Goal: Task Accomplishment & Management: Manage account settings

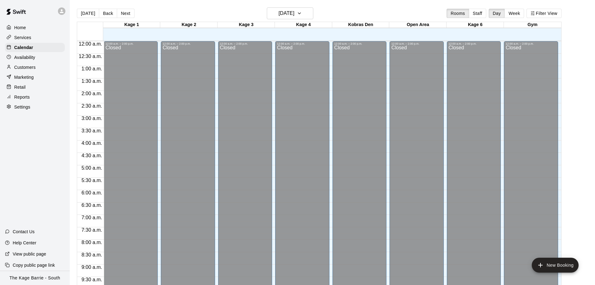
scroll to position [325, 0]
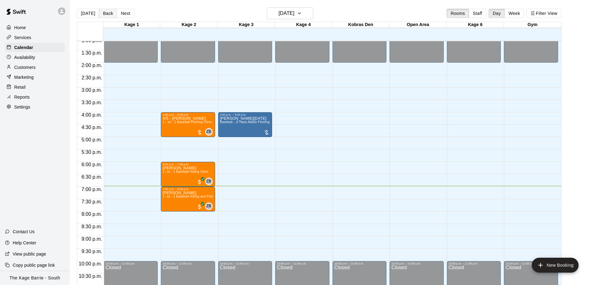
click at [113, 14] on button "Back" at bounding box center [108, 13] width 18 height 9
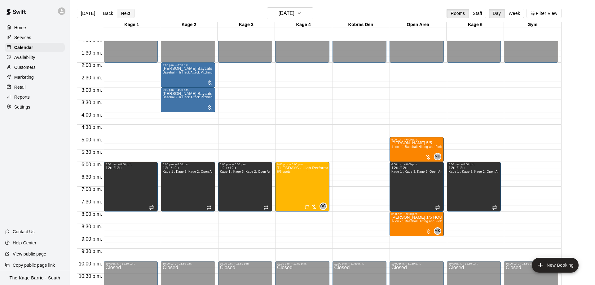
click at [127, 13] on button "Next" at bounding box center [125, 13] width 17 height 9
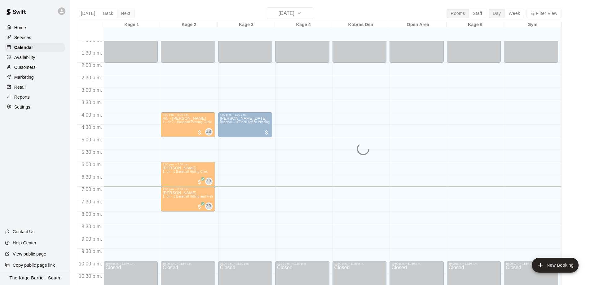
click at [127, 13] on div "[DATE] Back [DATE][DATE] Rooms Staff Day Week Filter View Kage 1 10 Wed Kage 2 …" at bounding box center [319, 149] width 484 height 285
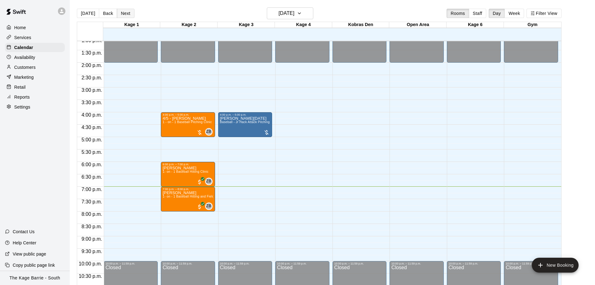
click at [126, 13] on button "Next" at bounding box center [125, 13] width 17 height 9
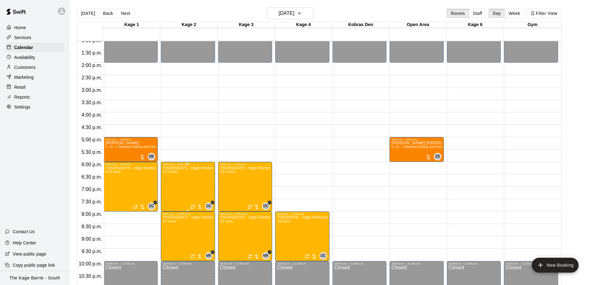
click at [169, 190] on img "edit" at bounding box center [167, 187] width 7 height 7
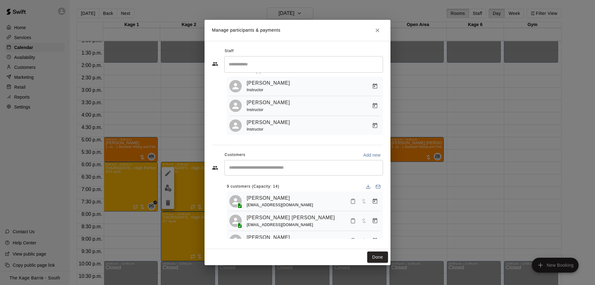
scroll to position [16, 0]
click at [378, 31] on icon "Close" at bounding box center [377, 30] width 4 height 4
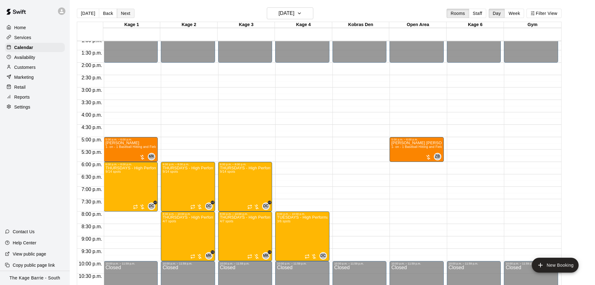
click at [129, 14] on button "Next" at bounding box center [125, 13] width 17 height 9
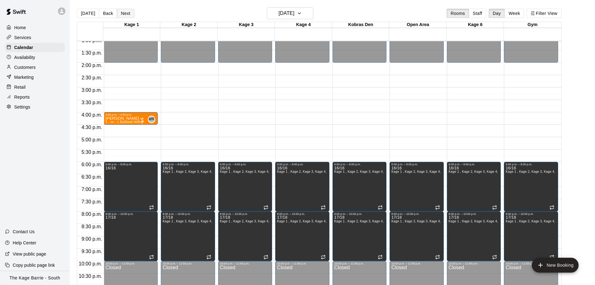
click at [130, 14] on button "Next" at bounding box center [125, 13] width 17 height 9
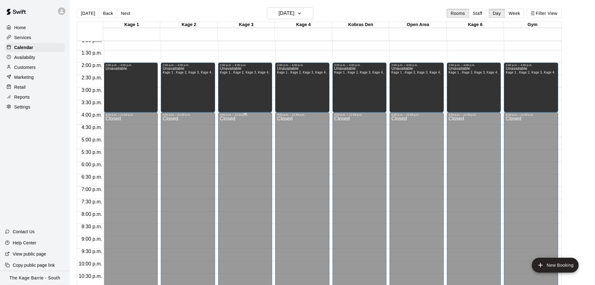
scroll to position [169, 0]
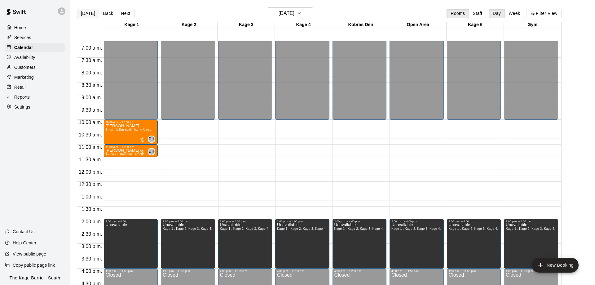
click at [83, 14] on button "[DATE]" at bounding box center [88, 13] width 22 height 9
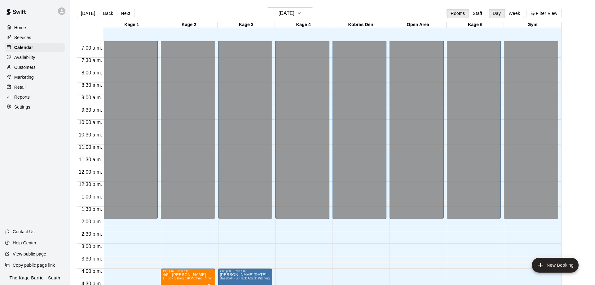
scroll to position [345, 0]
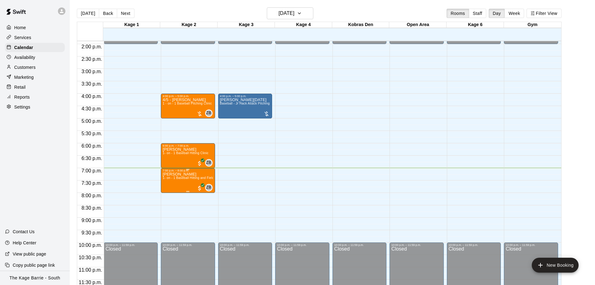
click at [177, 178] on span "1- on - 1 Baseball Hitting and Fielding Clinic" at bounding box center [195, 177] width 65 height 3
click at [165, 194] on img "edit" at bounding box center [167, 197] width 7 height 7
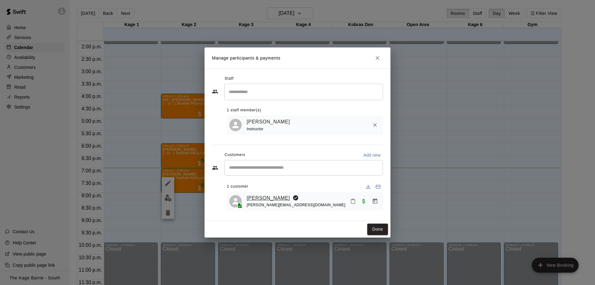
click at [264, 195] on link "[PERSON_NAME]" at bounding box center [268, 198] width 43 height 8
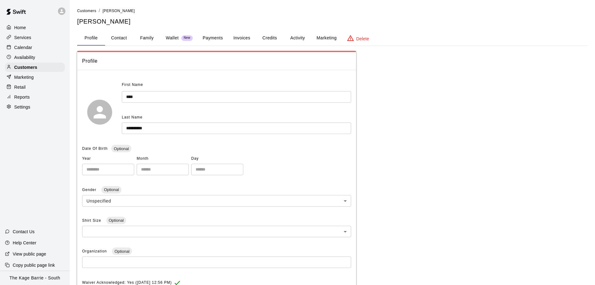
click at [300, 39] on button "Activity" at bounding box center [297, 38] width 28 height 15
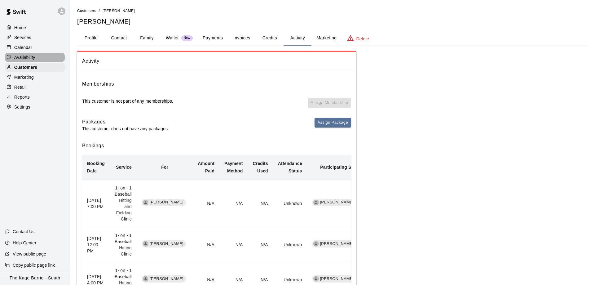
click at [36, 55] on div "Availability" at bounding box center [35, 57] width 60 height 9
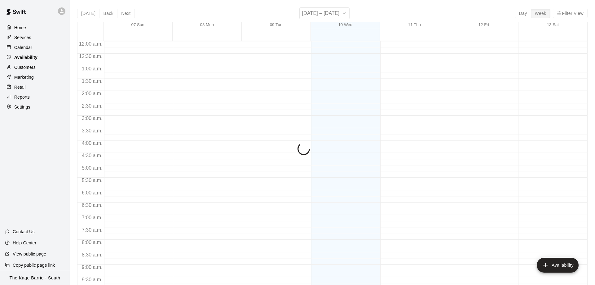
scroll to position [344, 0]
click at [36, 45] on div "Calendar" at bounding box center [35, 47] width 60 height 9
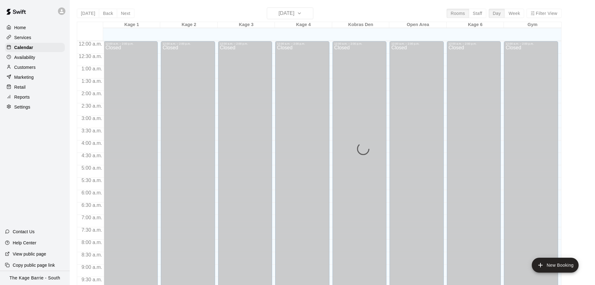
scroll to position [325, 0]
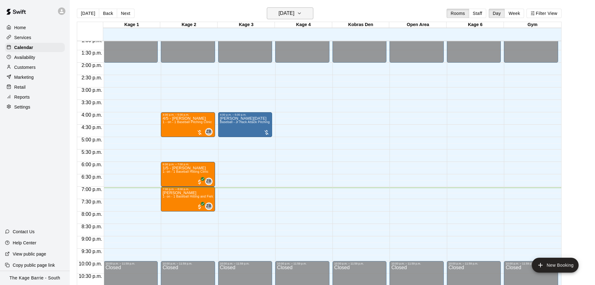
click at [294, 14] on h6 "[DATE]" at bounding box center [286, 13] width 16 height 9
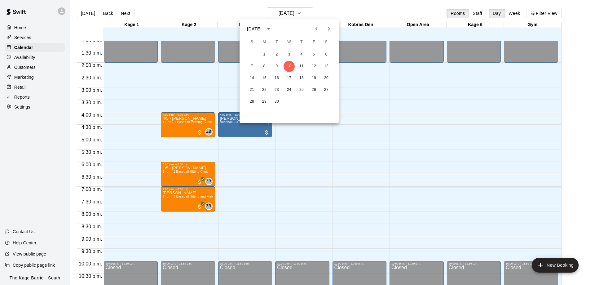
click at [333, 54] on div "1 2 3 4 5 6" at bounding box center [288, 54] width 99 height 11
click at [325, 55] on button "6" at bounding box center [326, 54] width 11 height 11
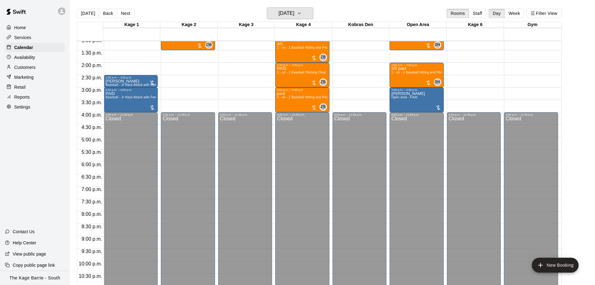
scroll to position [247, 0]
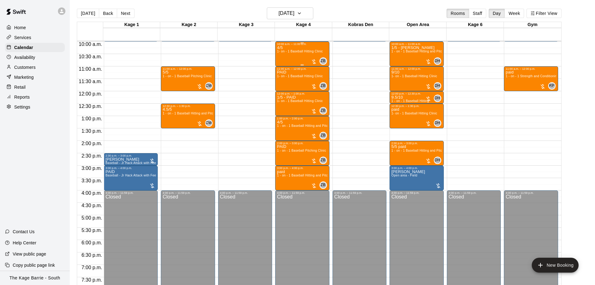
click at [295, 56] on div "4/5 1- on - 1 Baseball Hitting Clinic" at bounding box center [300, 188] width 46 height 285
click at [282, 72] on button "edit" at bounding box center [282, 68] width 12 height 12
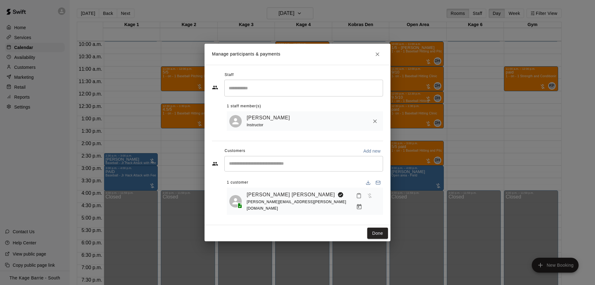
click at [374, 57] on icon "Close" at bounding box center [377, 54] width 6 height 6
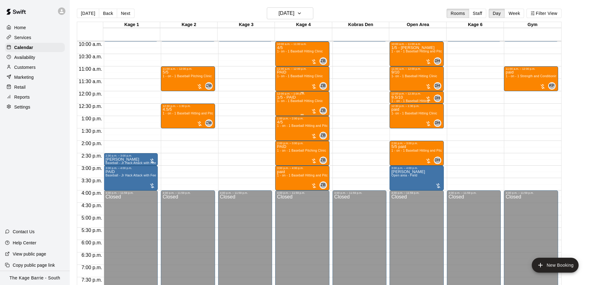
click at [295, 104] on div "1/5 - PAID 1- on - 1 Baseball Hitting Clinic" at bounding box center [300, 237] width 46 height 285
click at [282, 117] on img "edit" at bounding box center [282, 117] width 7 height 7
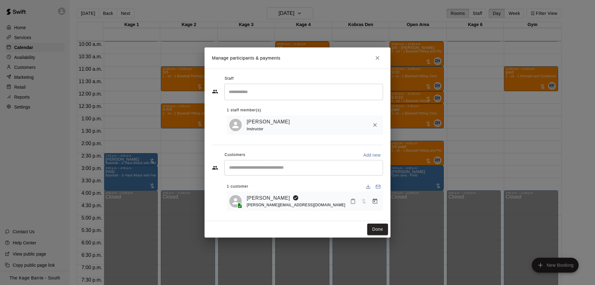
click at [378, 56] on icon "Close" at bounding box center [377, 58] width 6 height 6
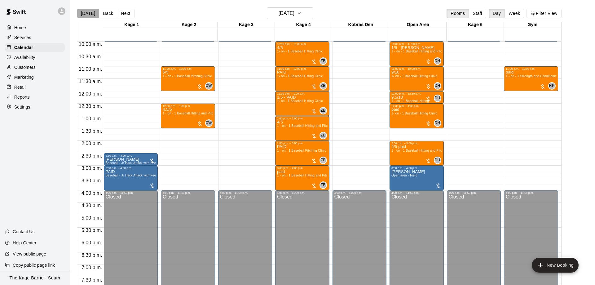
click at [89, 11] on button "[DATE]" at bounding box center [88, 13] width 22 height 9
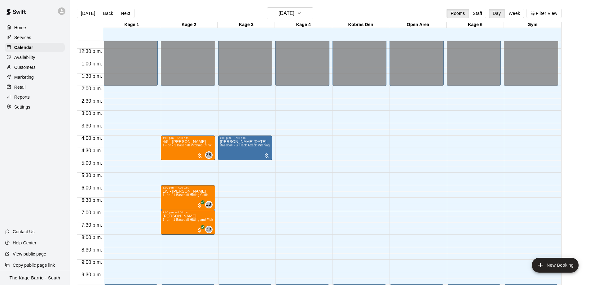
scroll to position [325, 0]
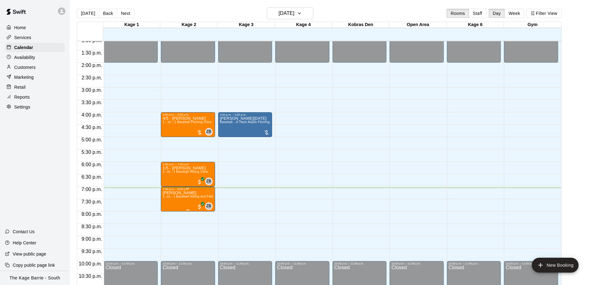
click at [167, 201] on icon "edit" at bounding box center [167, 197] width 7 height 7
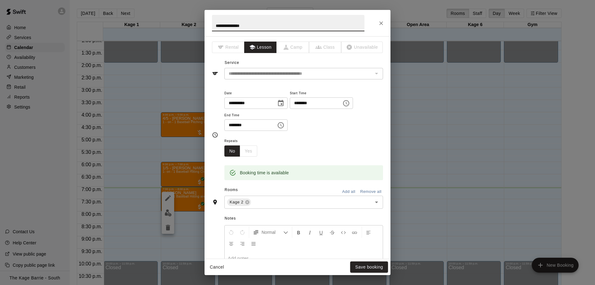
click at [215, 23] on input "**********" at bounding box center [288, 23] width 152 height 16
type input "**********"
click at [372, 264] on button "Save booking" at bounding box center [369, 266] width 38 height 11
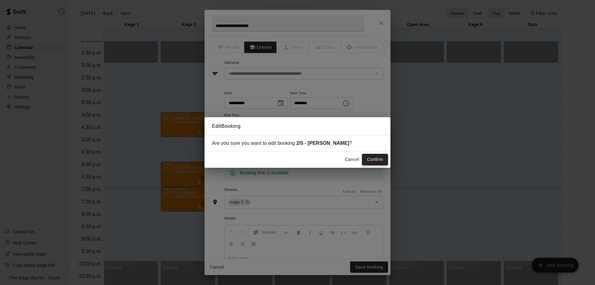
click at [372, 157] on button "Confirm" at bounding box center [375, 159] width 26 height 11
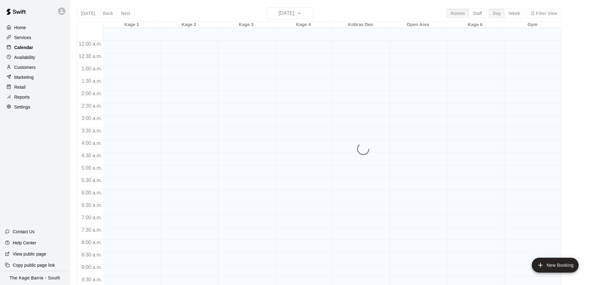
scroll to position [325, 0]
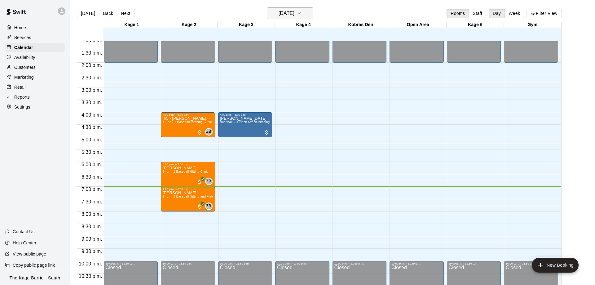
click at [284, 16] on h6 "[DATE]" at bounding box center [286, 13] width 16 height 9
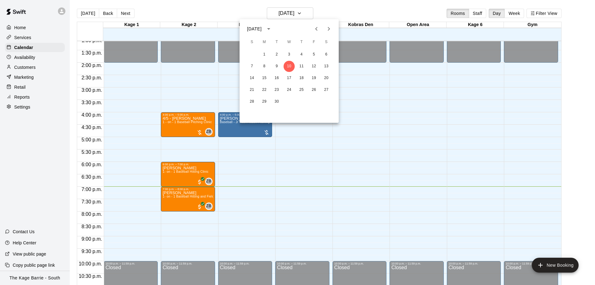
click at [146, 41] on div at bounding box center [297, 142] width 595 height 285
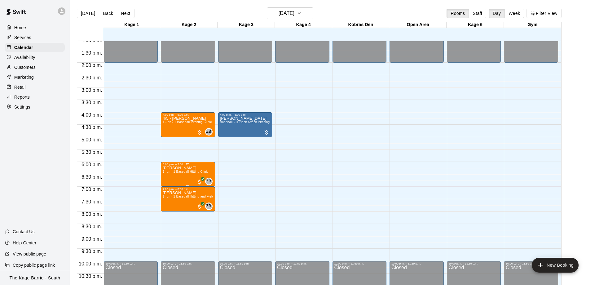
click at [165, 173] on icon "edit" at bounding box center [167, 172] width 7 height 7
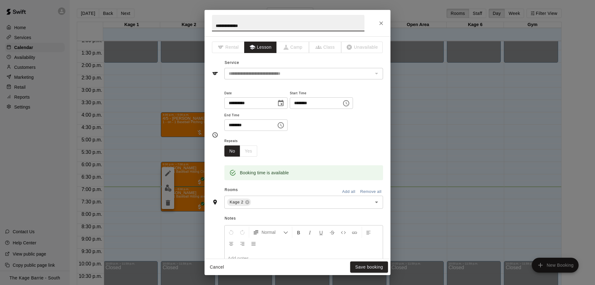
click at [213, 26] on input "**********" at bounding box center [288, 23] width 152 height 16
type input "**********"
click at [369, 266] on button "Save booking" at bounding box center [369, 266] width 38 height 11
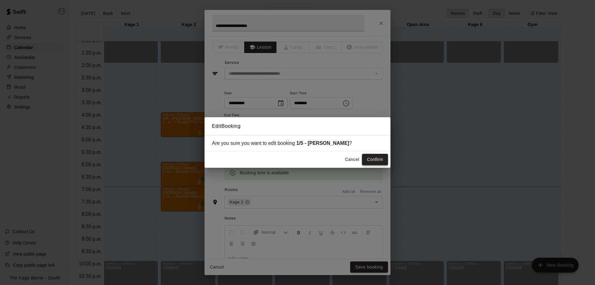
click at [379, 159] on button "Confirm" at bounding box center [375, 159] width 26 height 11
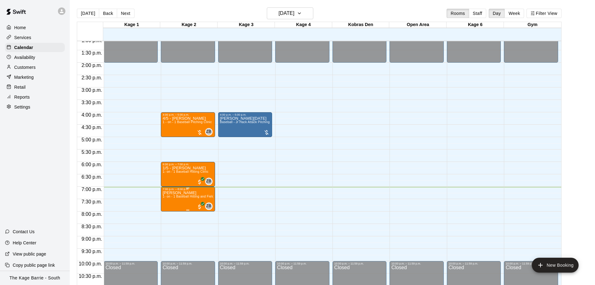
click at [170, 209] on img "edit" at bounding box center [167, 212] width 7 height 7
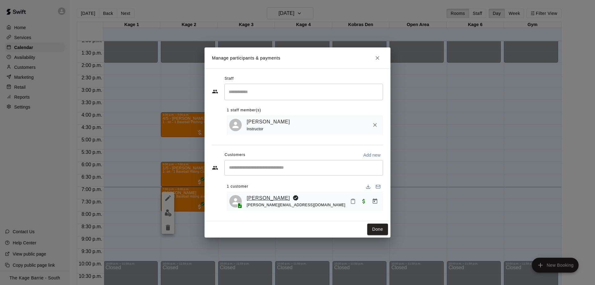
click at [272, 200] on link "[PERSON_NAME]" at bounding box center [268, 198] width 43 height 8
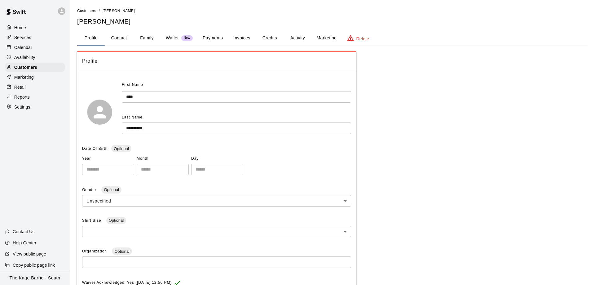
click at [302, 37] on button "Activity" at bounding box center [297, 38] width 28 height 15
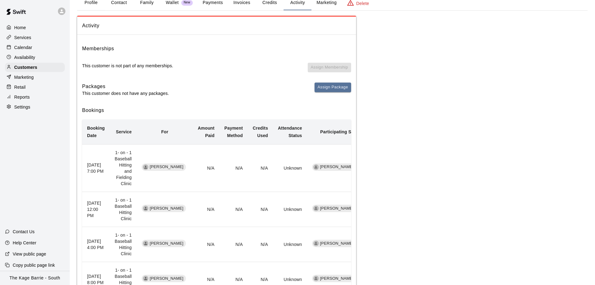
scroll to position [63, 0]
